Goal: Navigation & Orientation: Find specific page/section

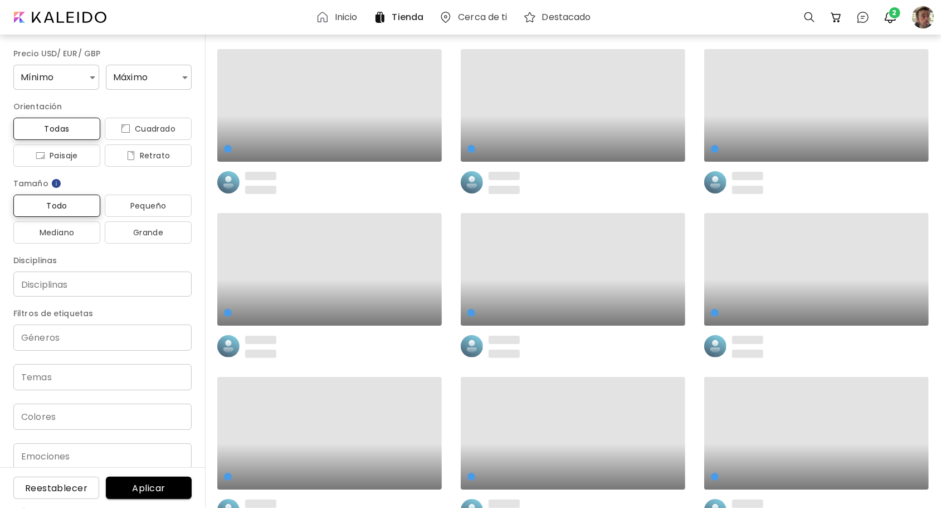
click at [349, 21] on h6 "Inicio" at bounding box center [346, 17] width 23 height 9
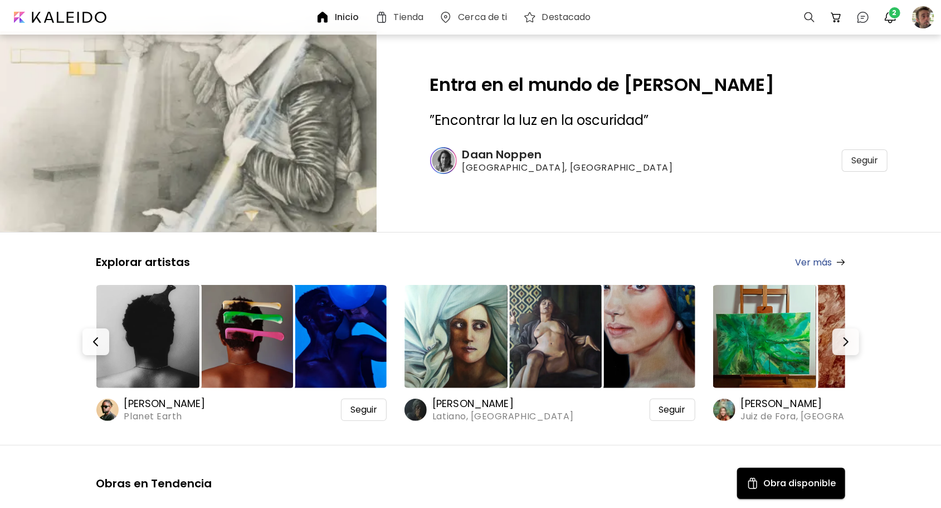
click at [134, 405] on h6 "[PERSON_NAME]" at bounding box center [168, 403] width 89 height 13
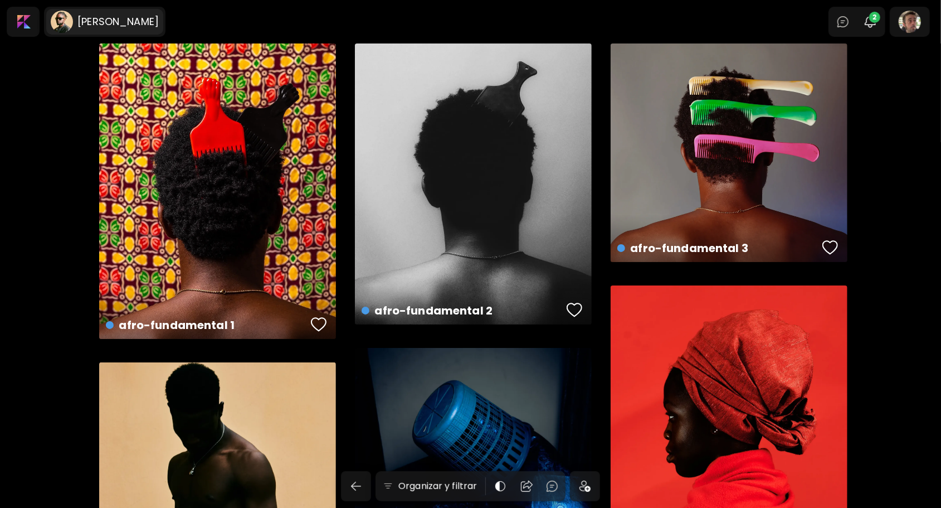
click at [118, 16] on h6 "[PERSON_NAME]" at bounding box center [117, 21] width 81 height 13
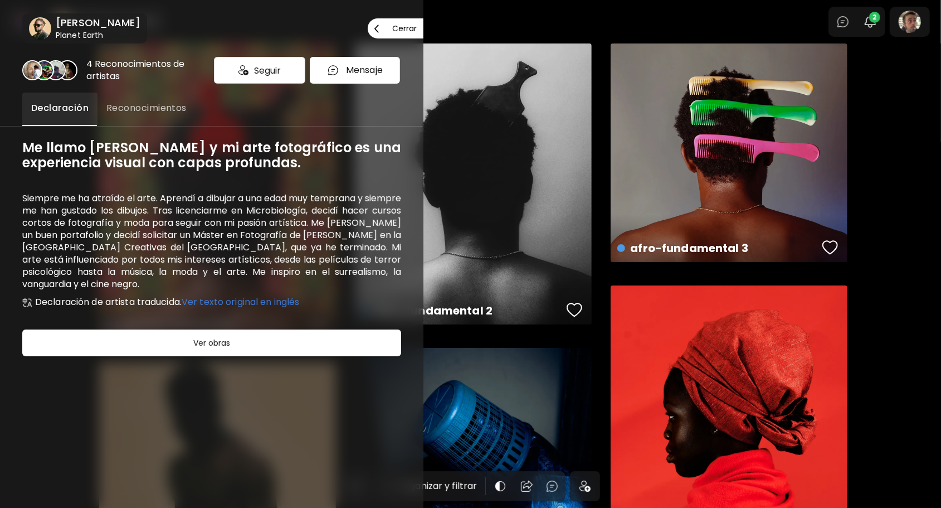
click at [409, 30] on p "Cerrar" at bounding box center [404, 29] width 25 height 8
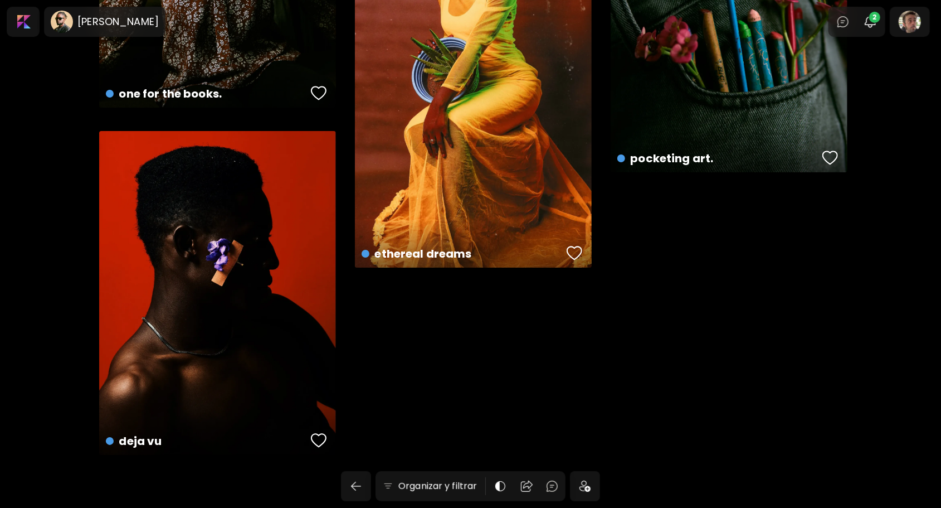
scroll to position [2714, 0]
